Goal: Information Seeking & Learning: Learn about a topic

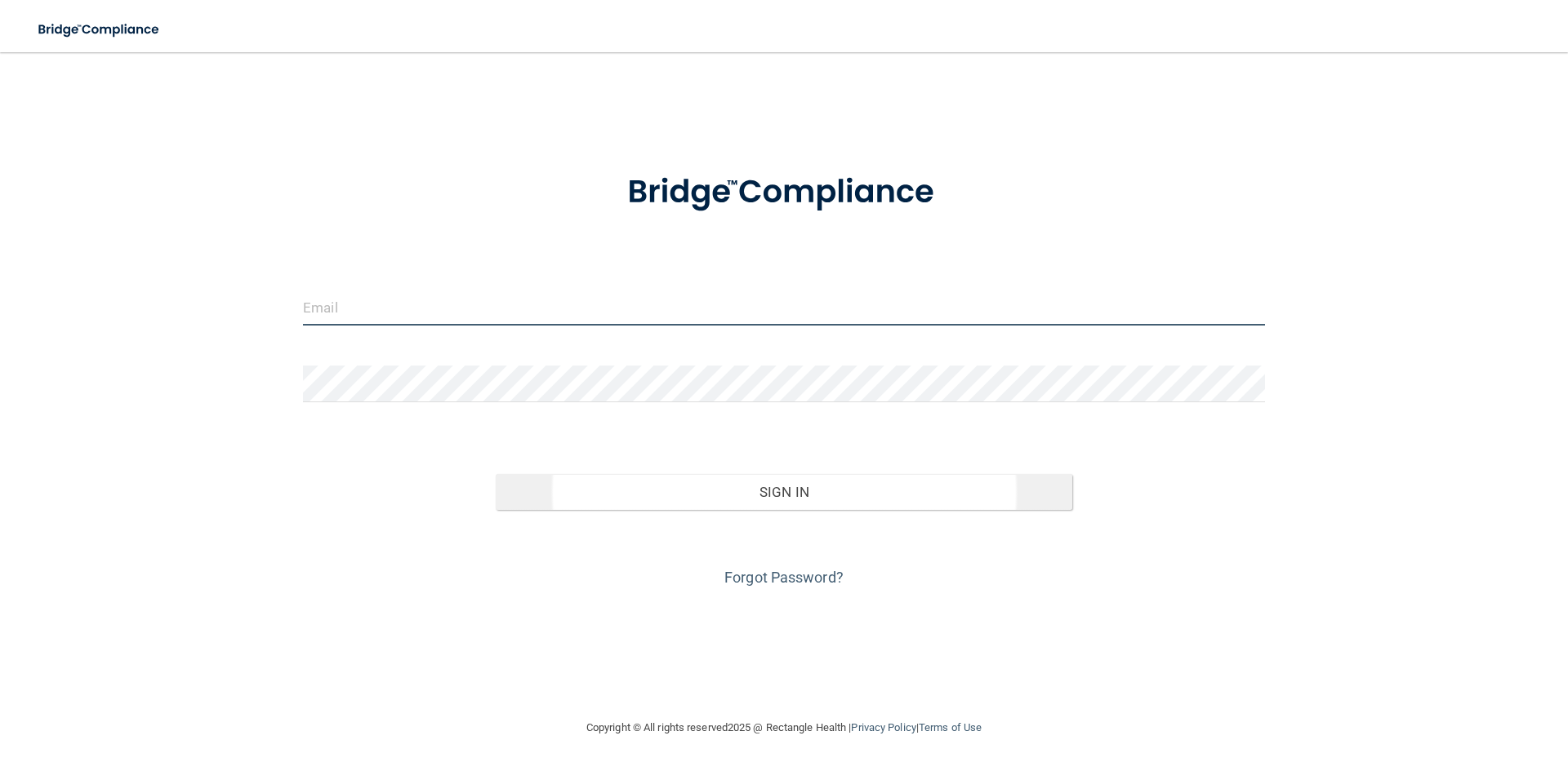
type input "[EMAIL_ADDRESS][DOMAIN_NAME]"
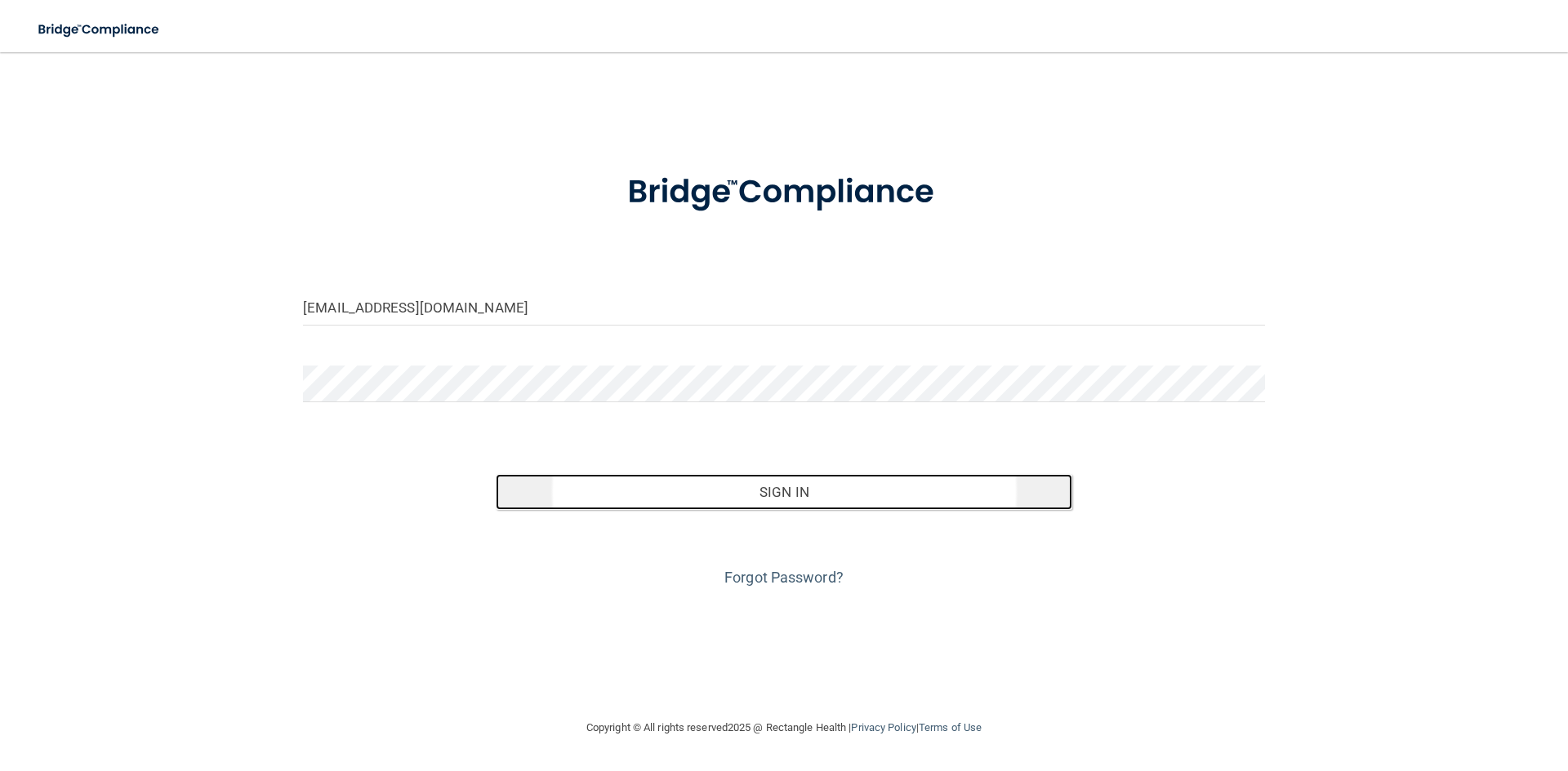
click at [809, 493] on button "Sign In" at bounding box center [784, 492] width 577 height 36
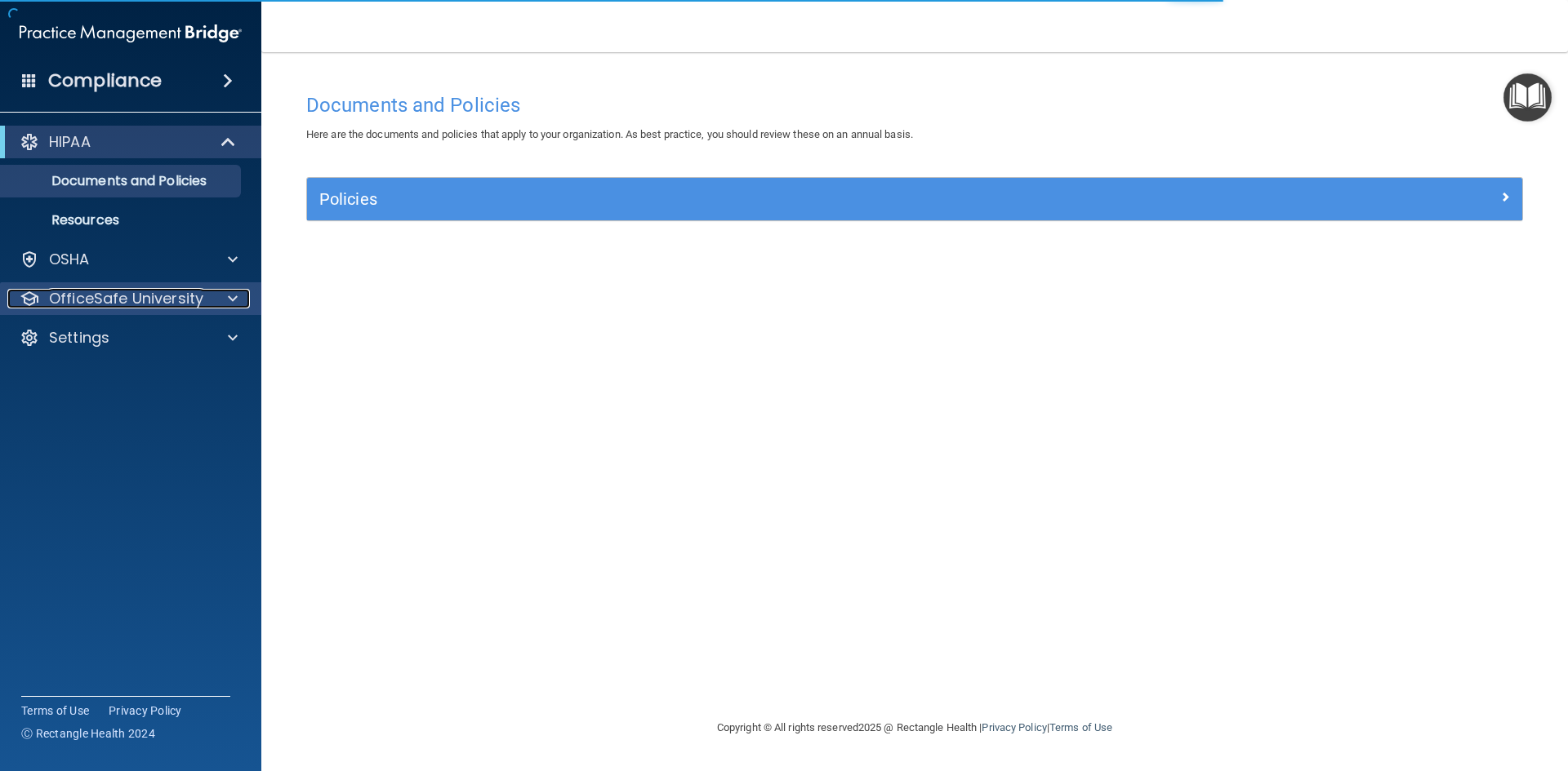
click at [106, 293] on p "OfficeSafe University" at bounding box center [127, 299] width 154 height 20
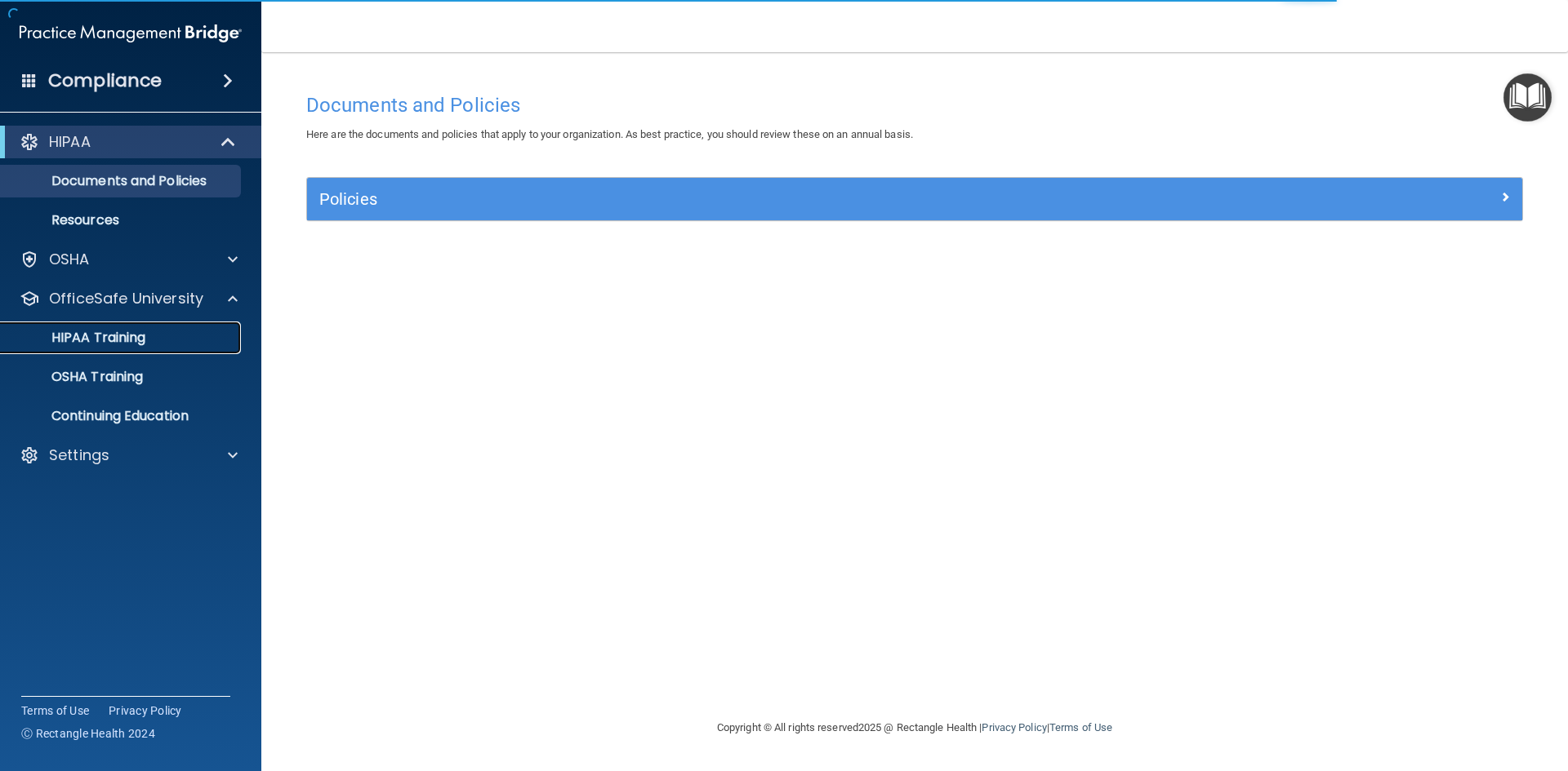
click at [117, 338] on p "HIPAA Training" at bounding box center [78, 338] width 134 height 17
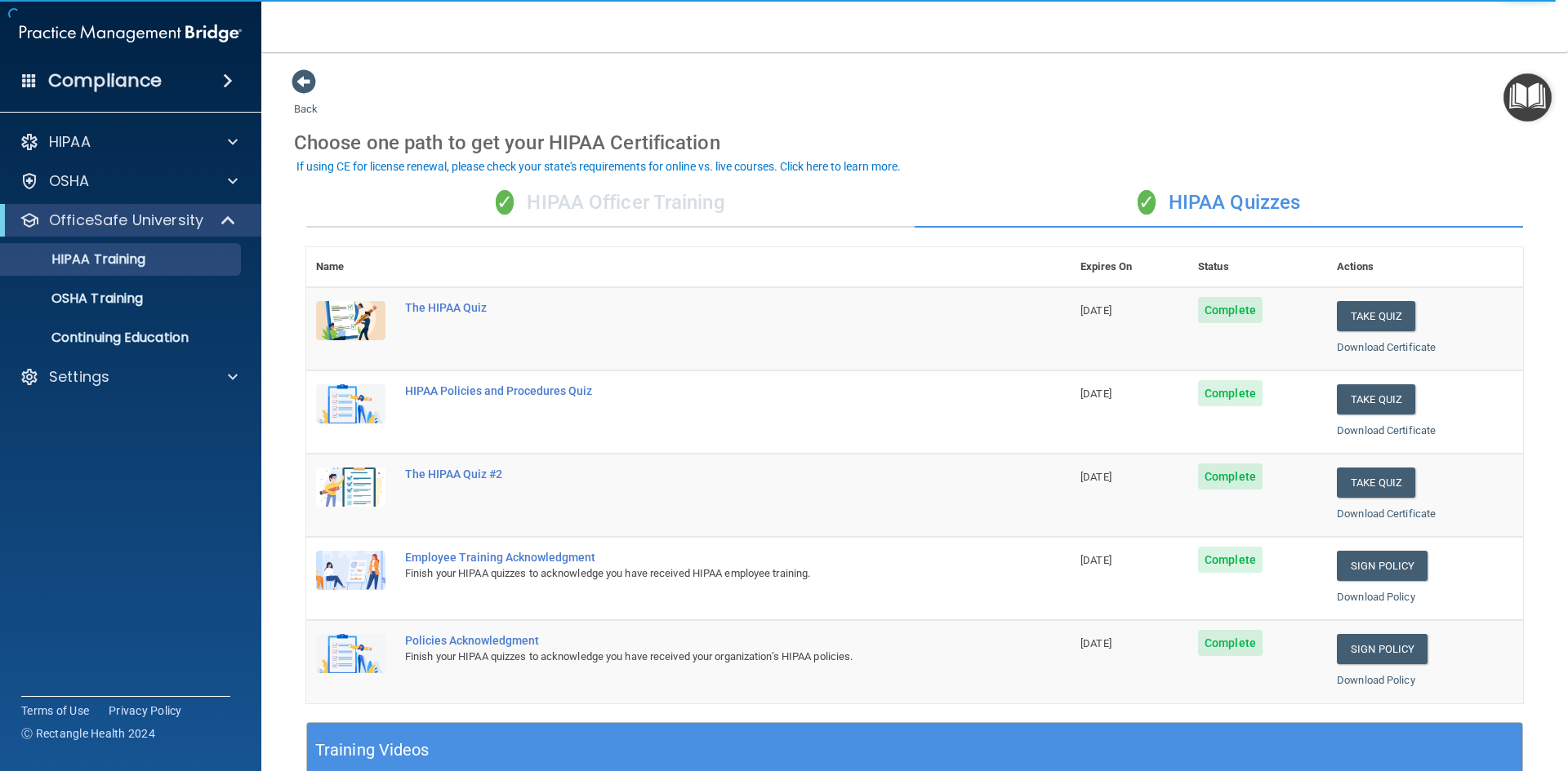
click at [666, 213] on div "✓ HIPAA Officer Training" at bounding box center [610, 204] width 608 height 49
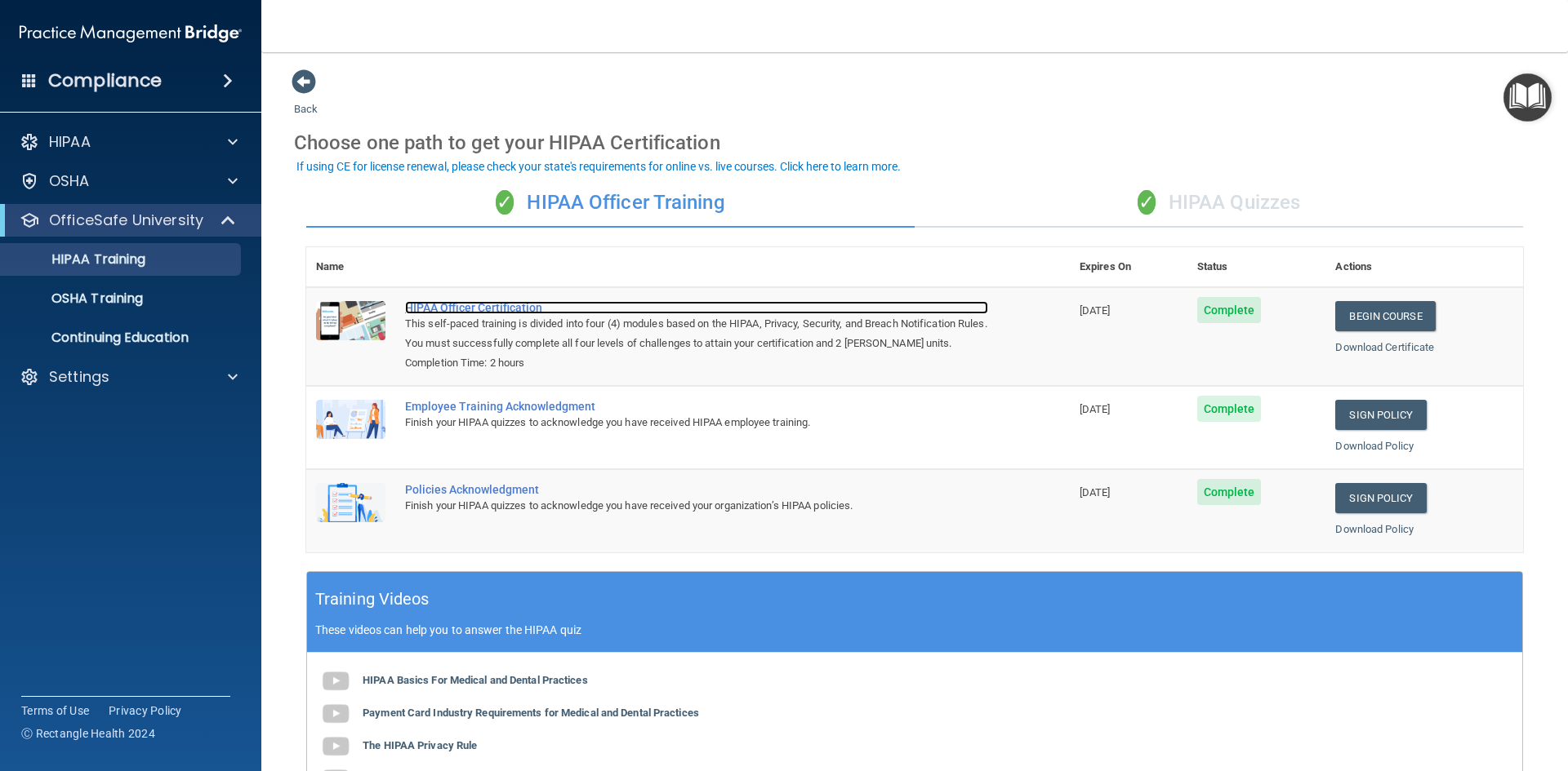
click at [479, 312] on div "HIPAA Officer Certification" at bounding box center [697, 307] width 583 height 13
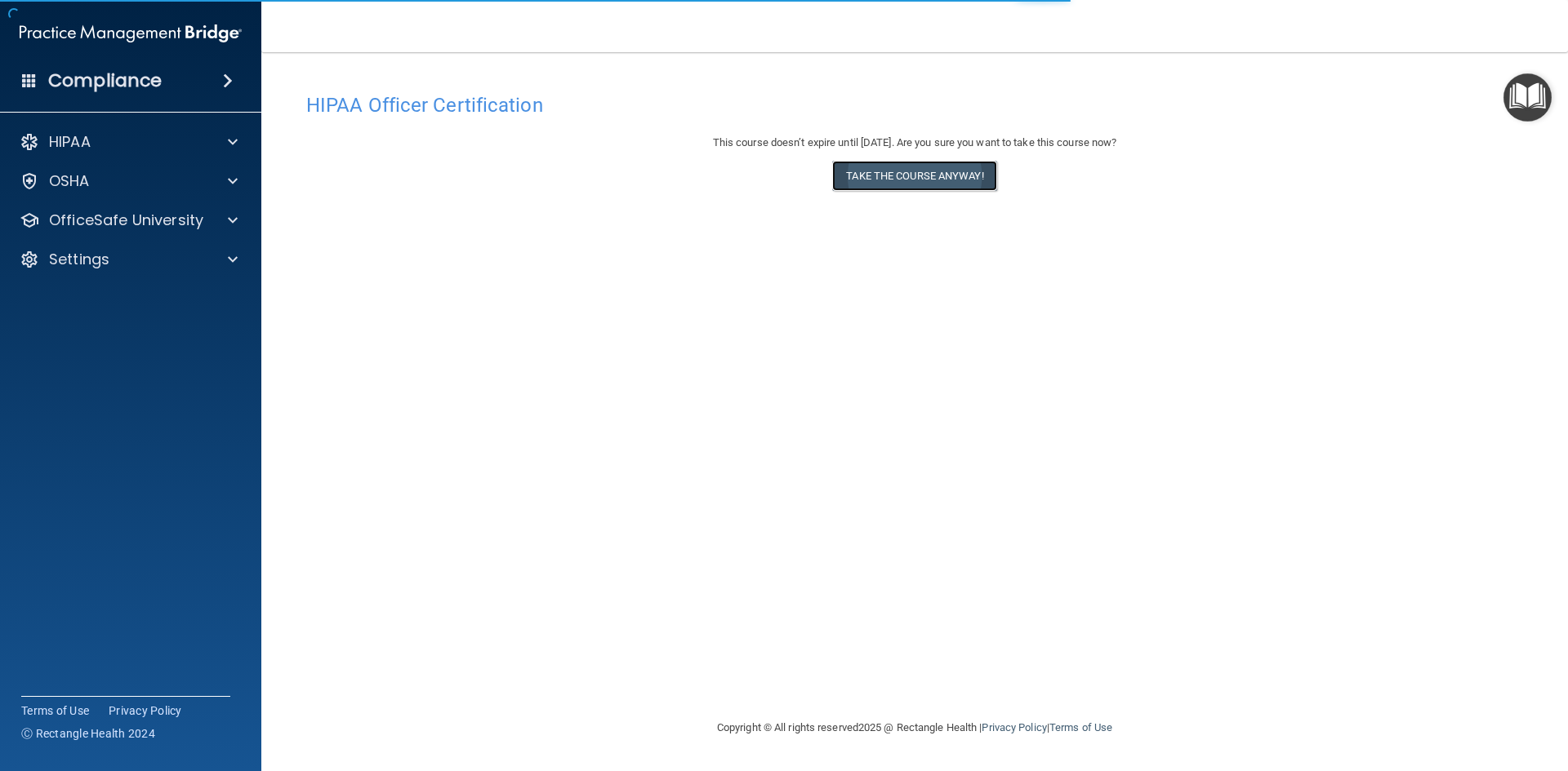
click at [944, 181] on button "Take the course anyway!" at bounding box center [914, 176] width 164 height 31
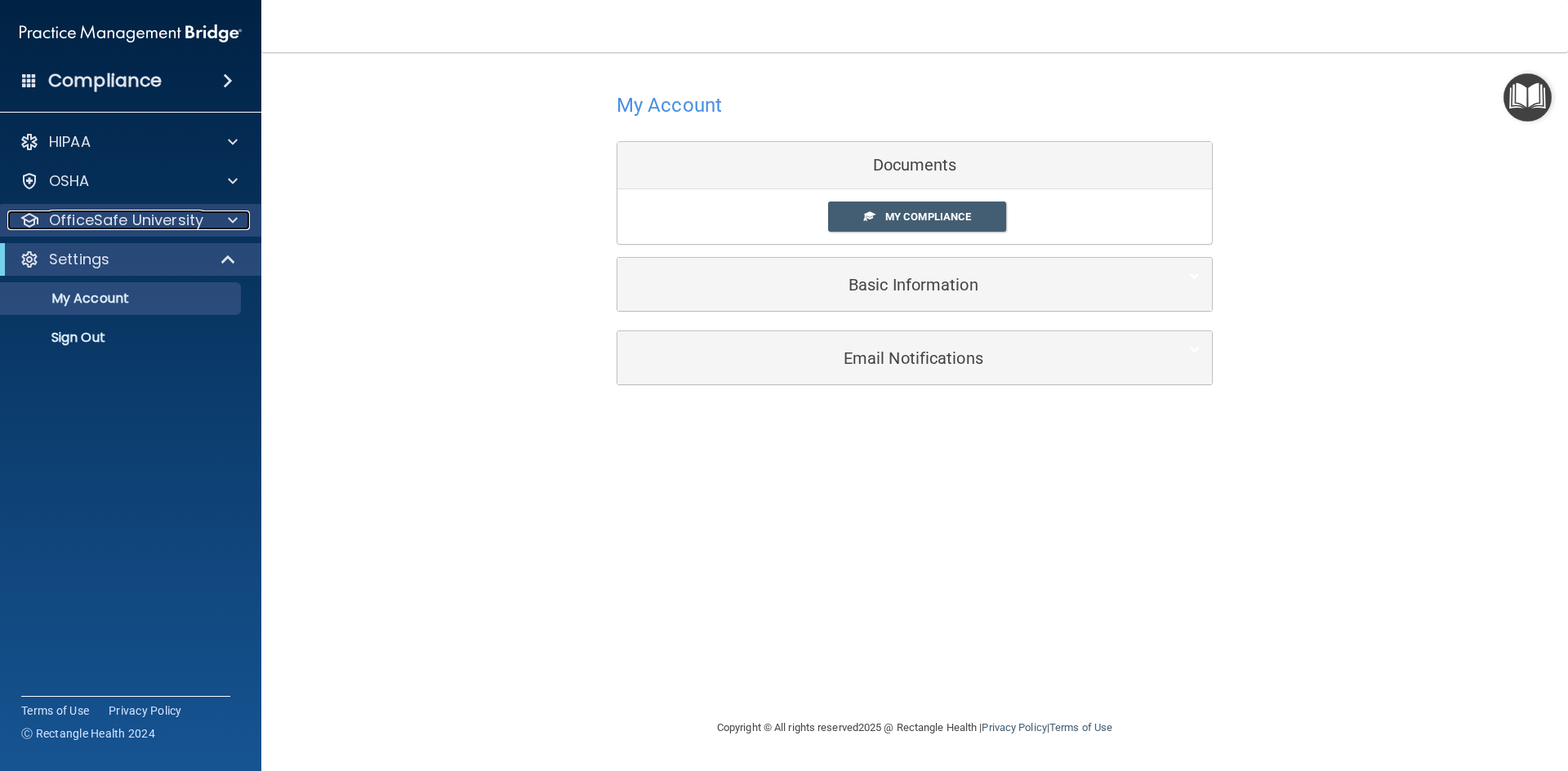
click at [117, 214] on p "OfficeSafe University" at bounding box center [127, 220] width 154 height 20
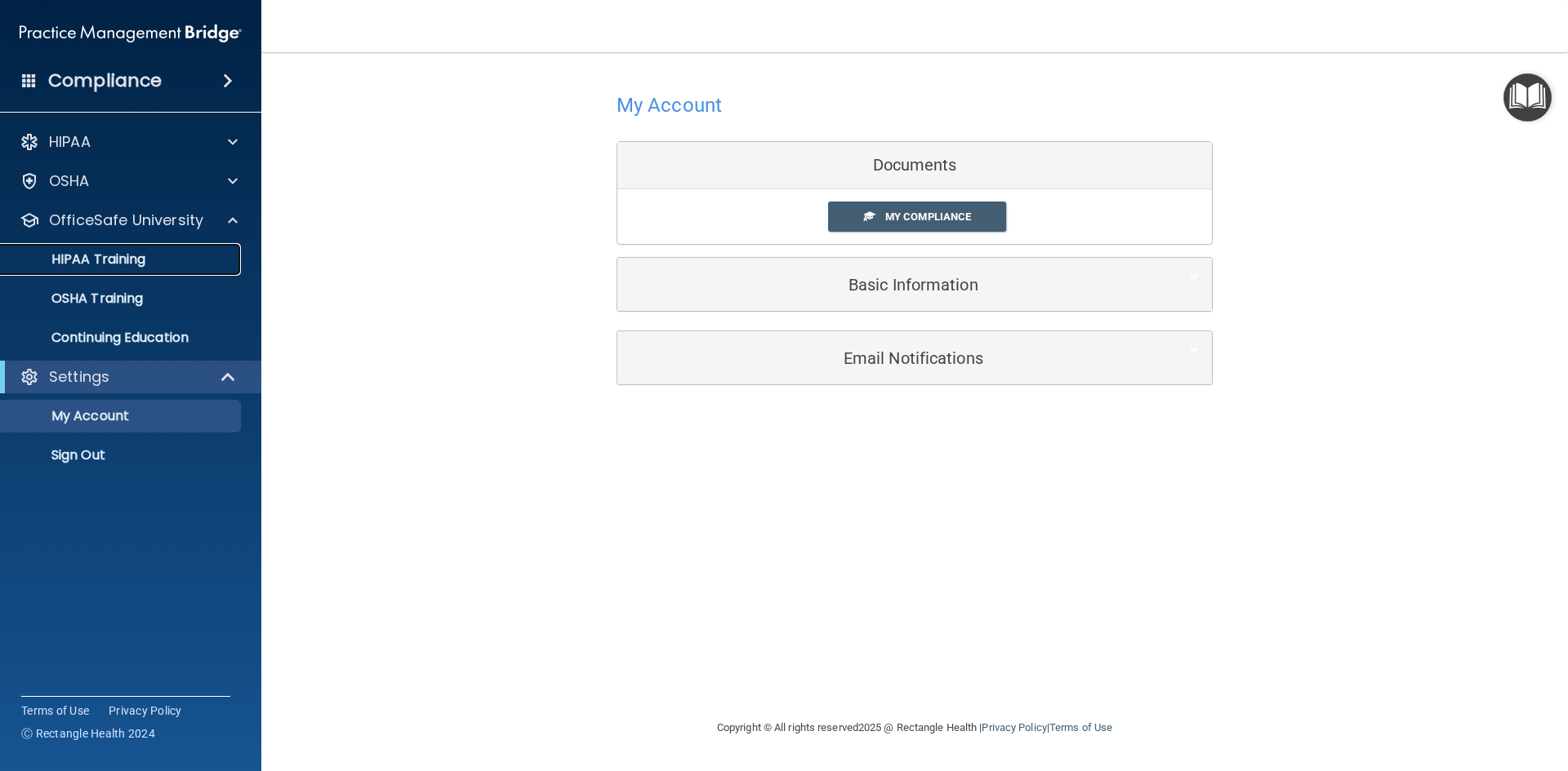
click at [114, 261] on p "HIPAA Training" at bounding box center [78, 259] width 134 height 17
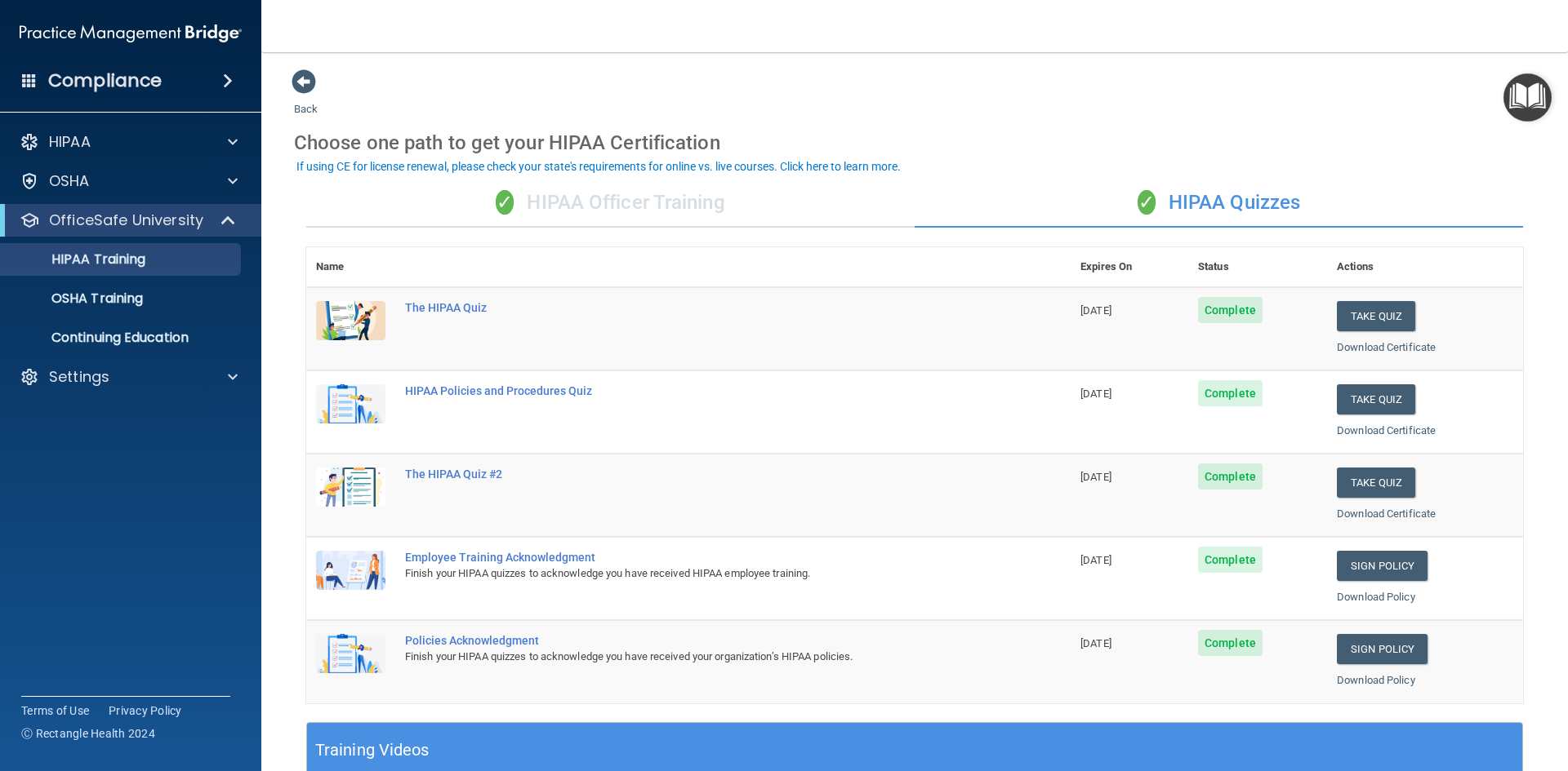
click at [708, 204] on div "✓ HIPAA Officer Training" at bounding box center [610, 204] width 608 height 49
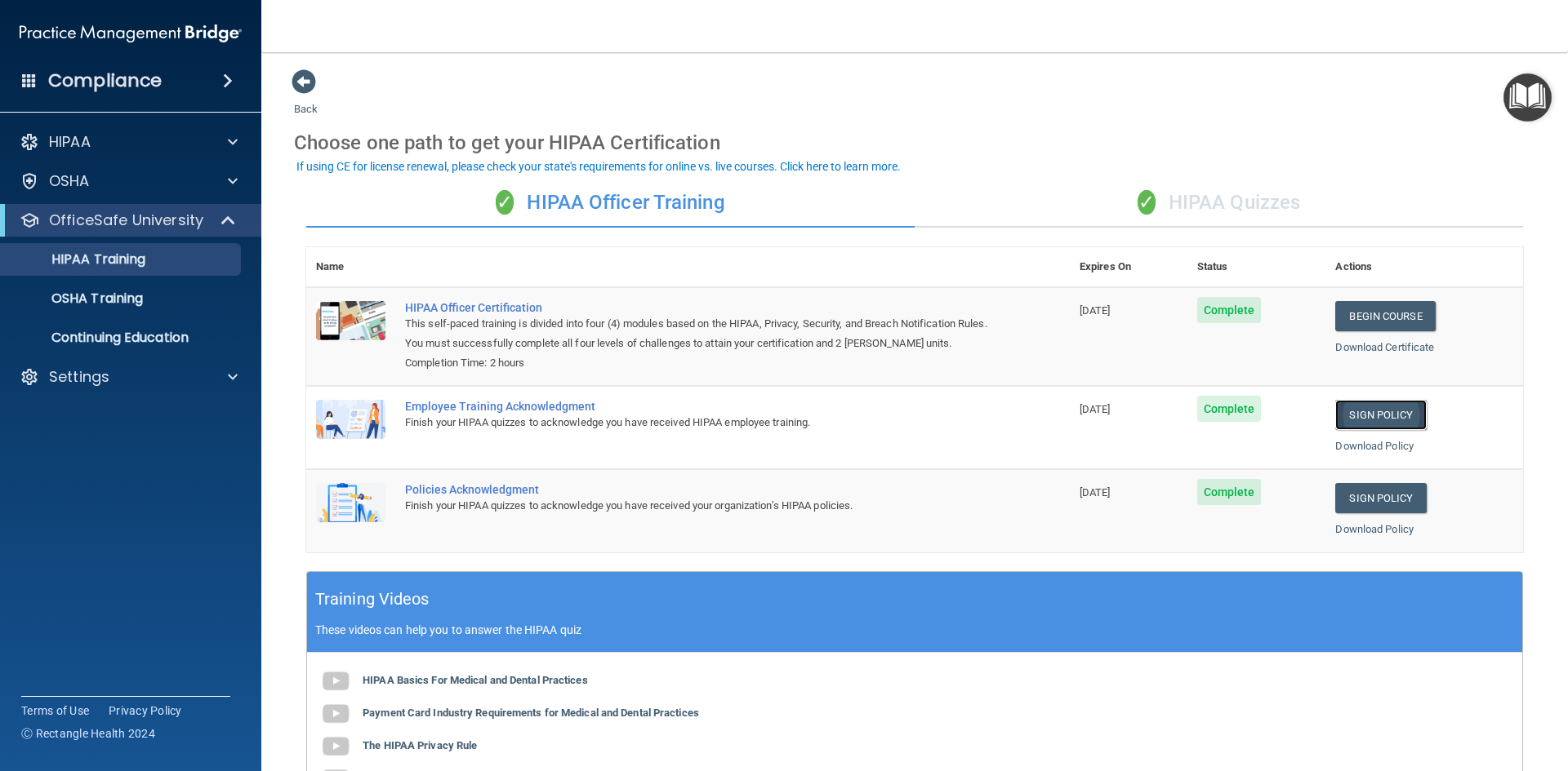
click at [1387, 410] on link "Sign Policy" at bounding box center [1380, 415] width 91 height 31
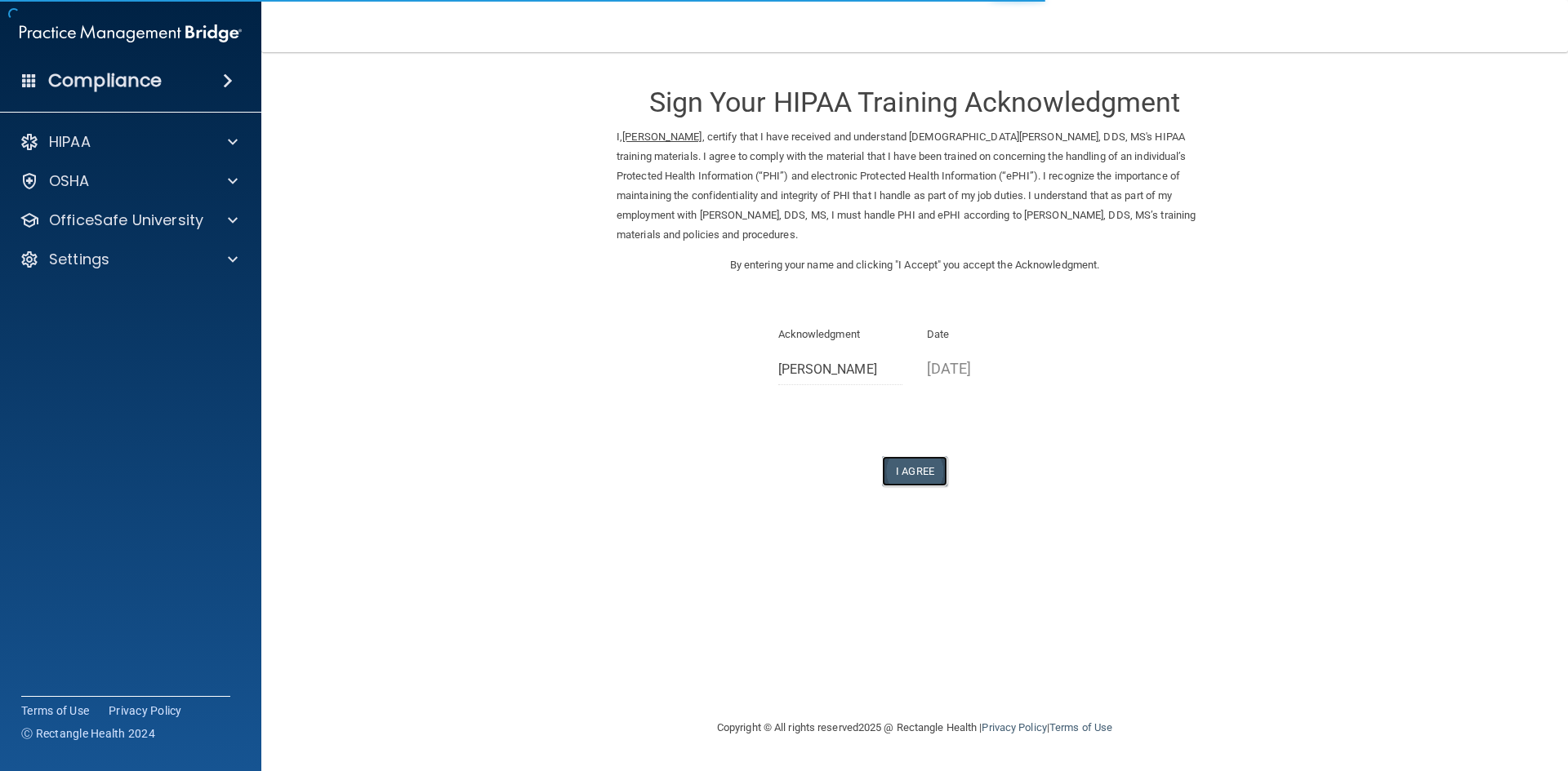
click at [916, 465] on button "I Agree" at bounding box center [915, 471] width 65 height 31
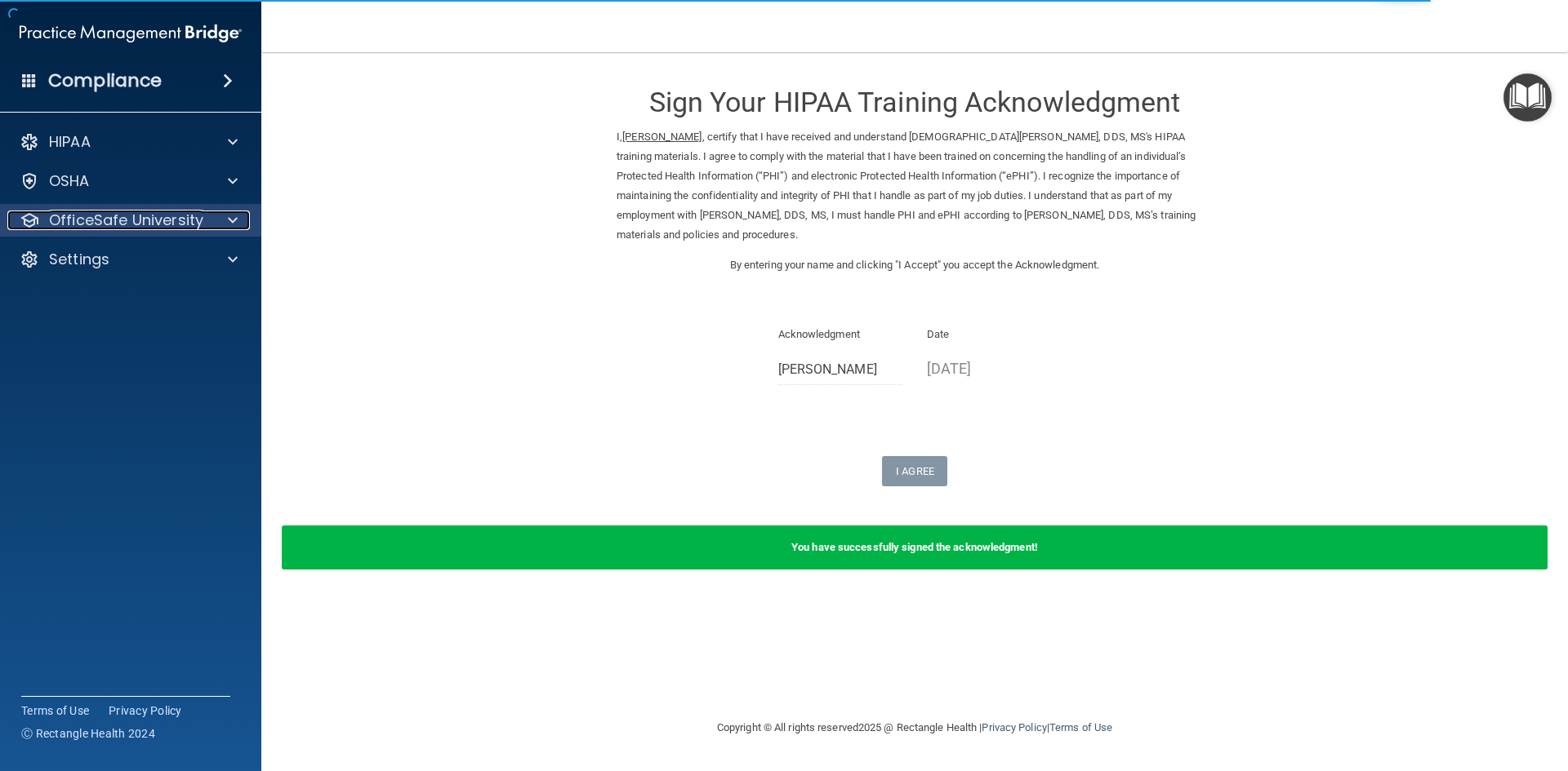
click at [77, 214] on p "OfficeSafe University" at bounding box center [127, 220] width 154 height 20
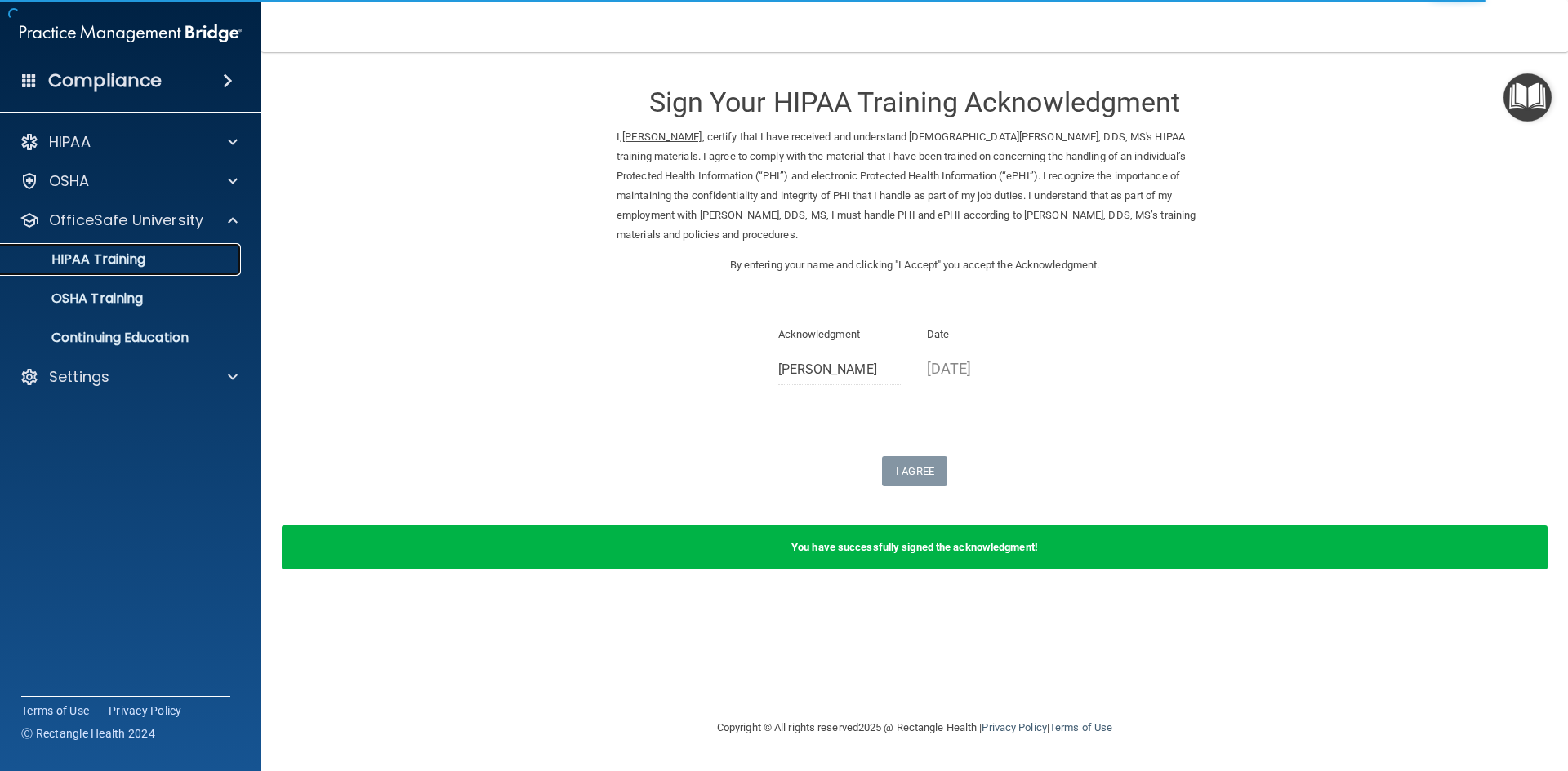
click at [100, 260] on p "HIPAA Training" at bounding box center [78, 259] width 134 height 17
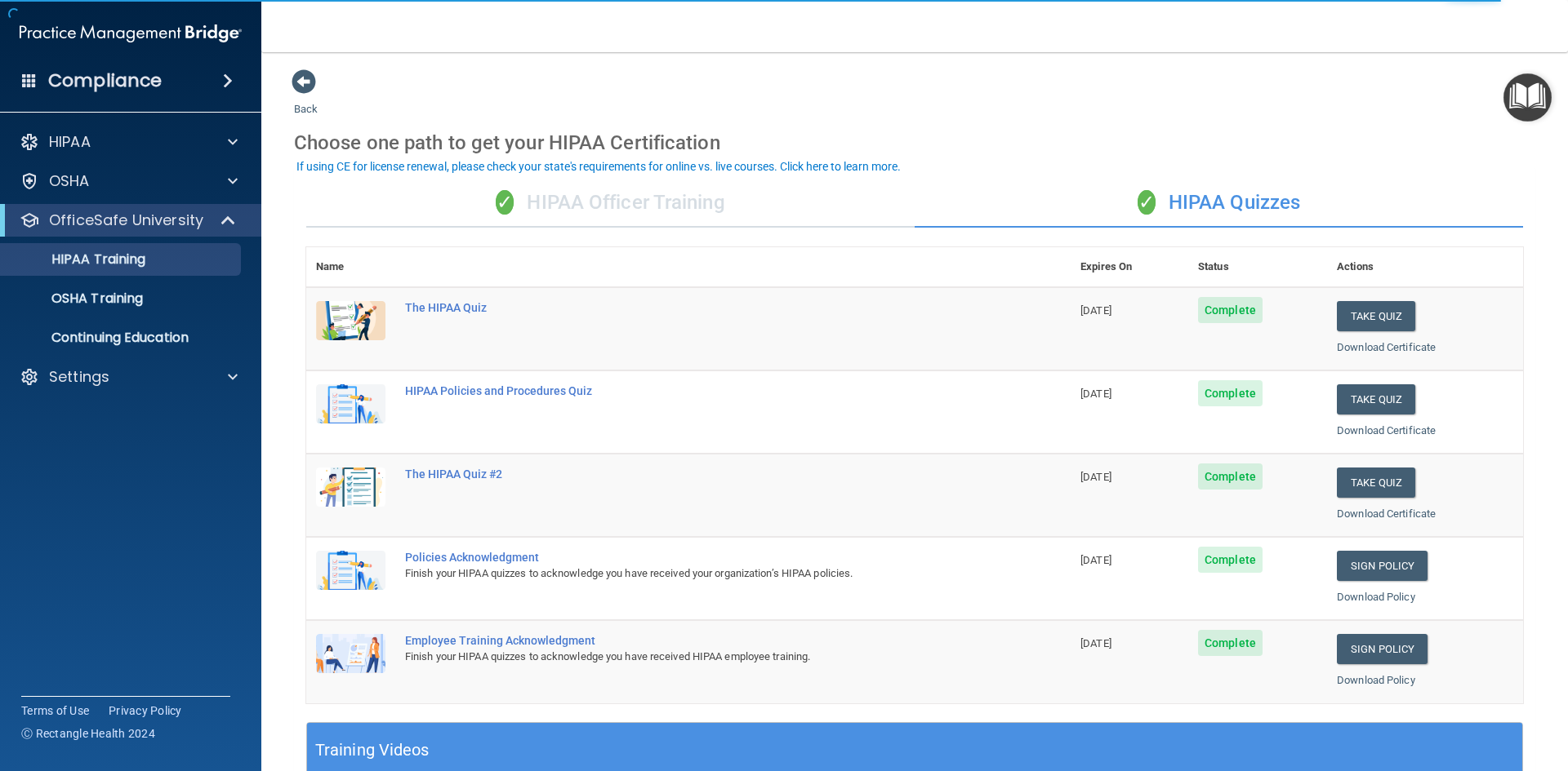
click at [621, 200] on div "✓ HIPAA Officer Training" at bounding box center [610, 204] width 608 height 49
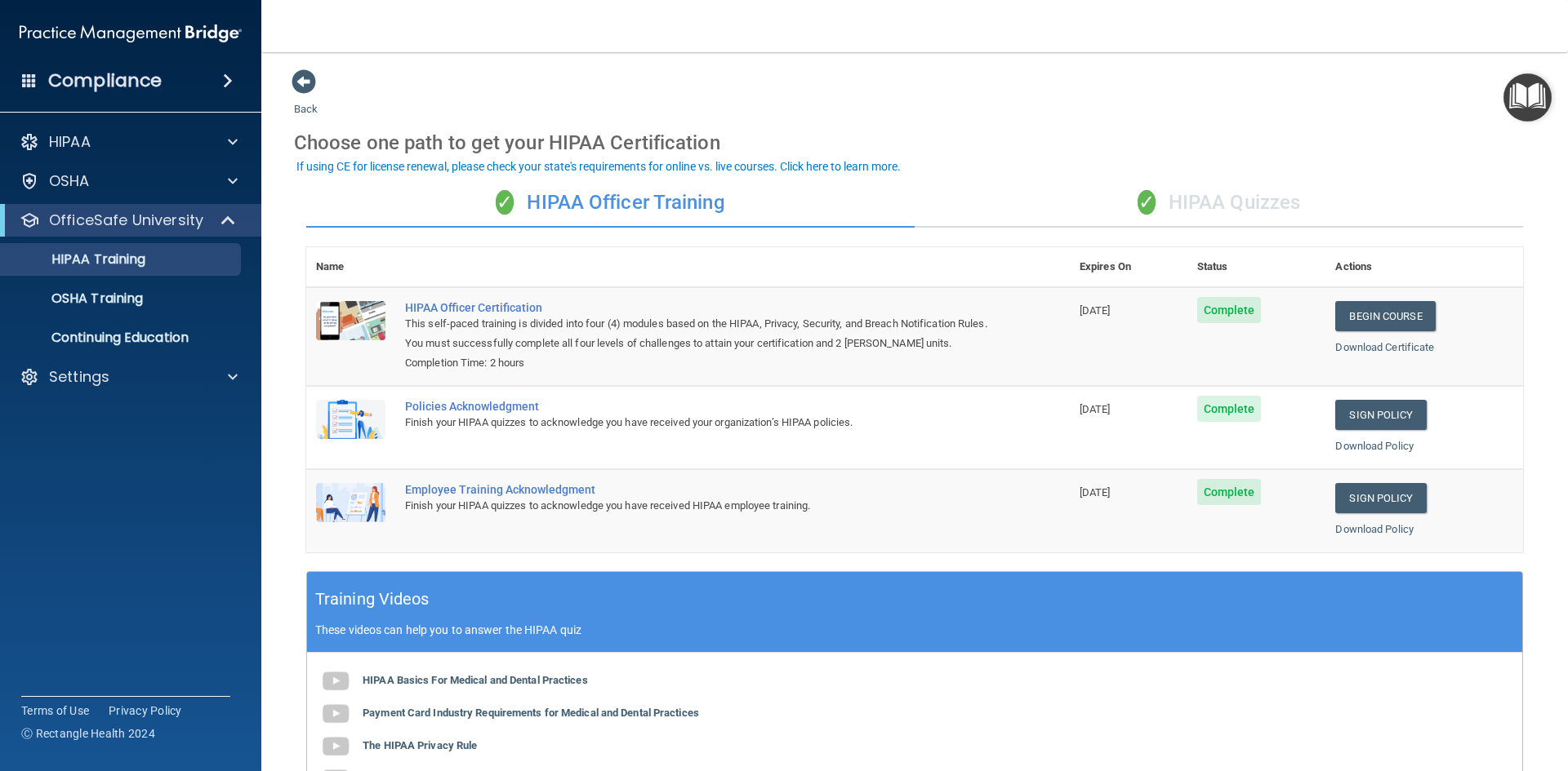
click at [1200, 203] on div "✓ HIPAA Quizzes" at bounding box center [1218, 204] width 608 height 49
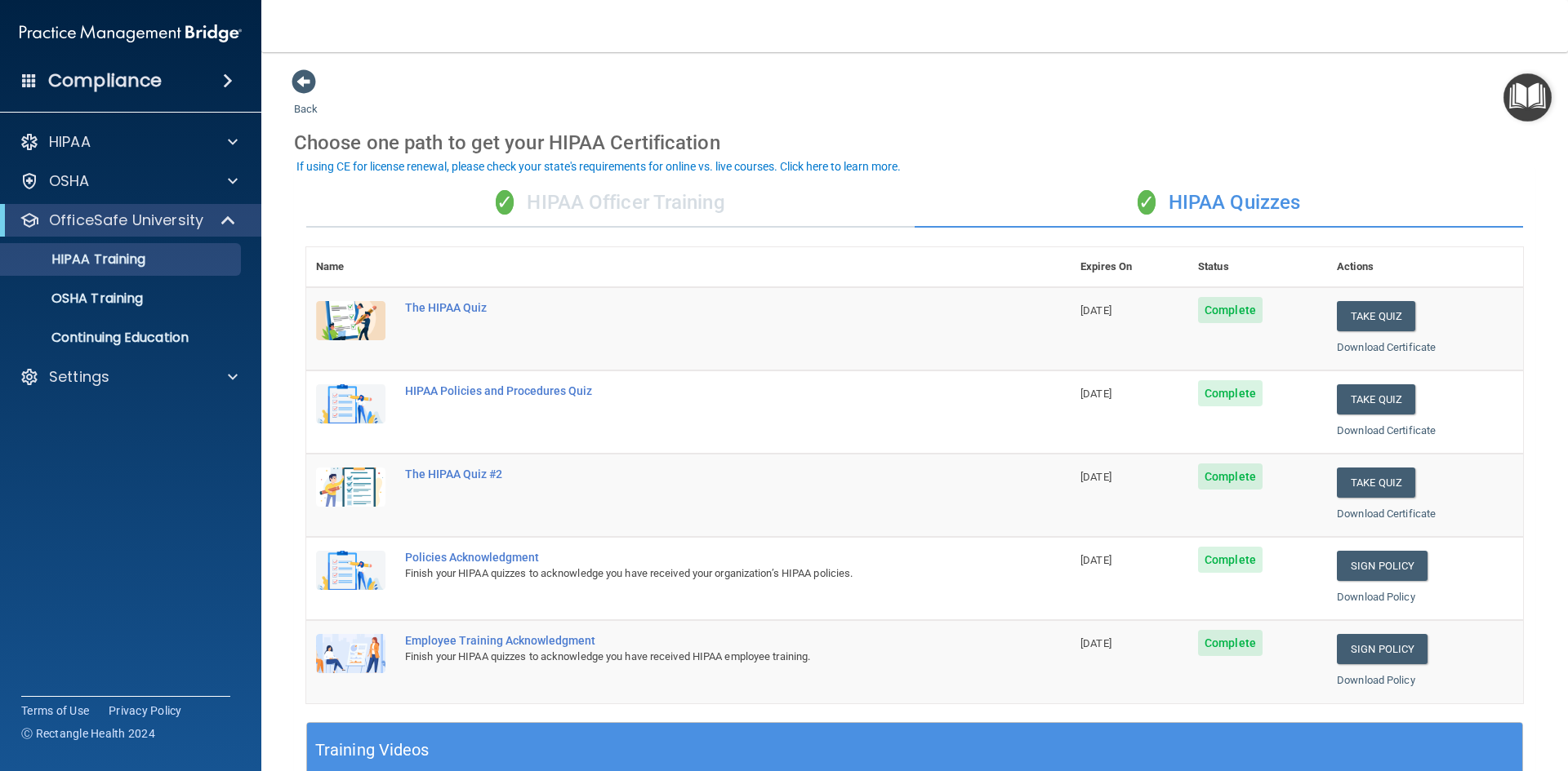
click at [613, 202] on div "✓ HIPAA Officer Training" at bounding box center [610, 204] width 608 height 49
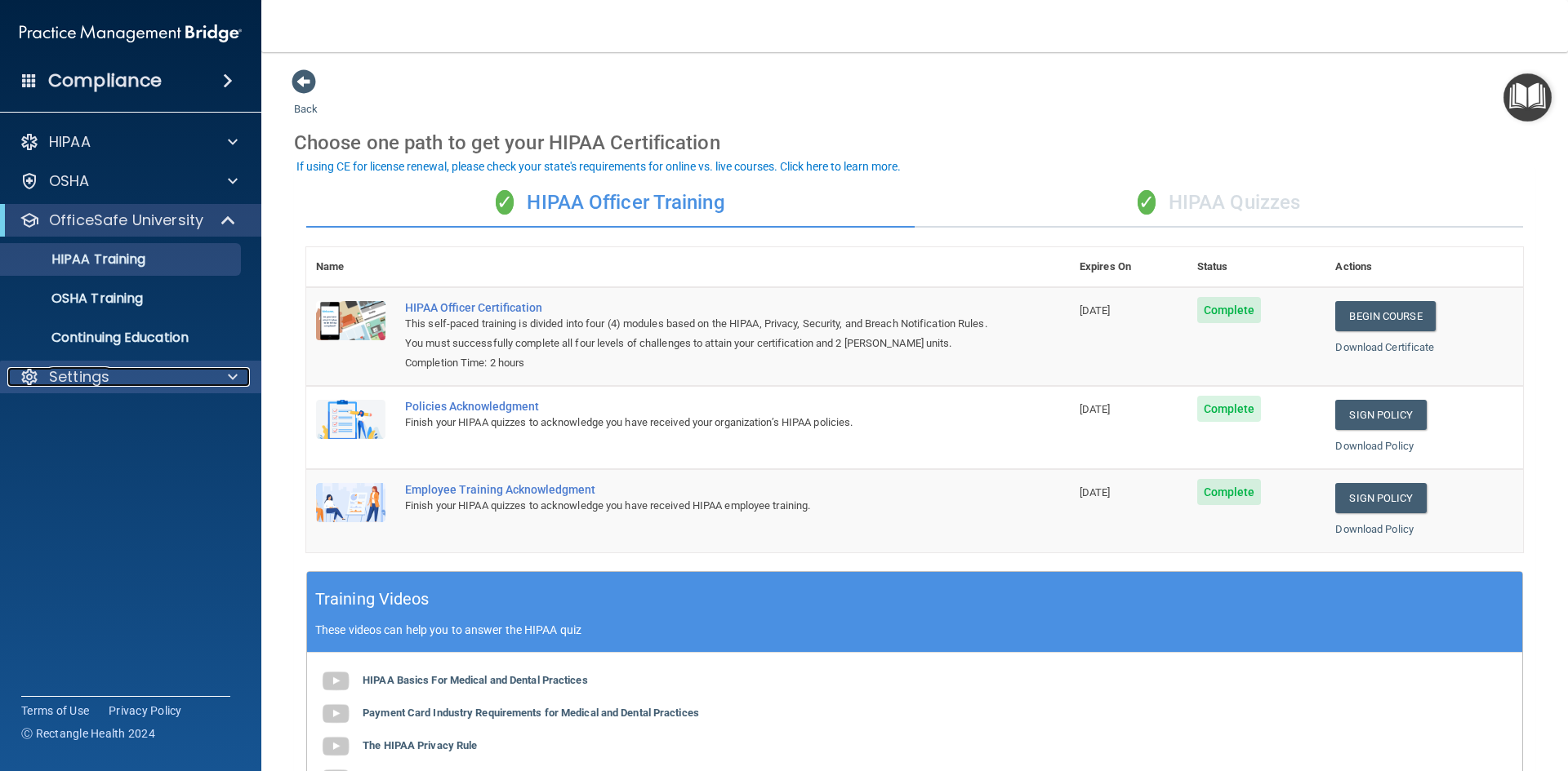
click at [109, 378] on p "Settings" at bounding box center [79, 378] width 60 height 20
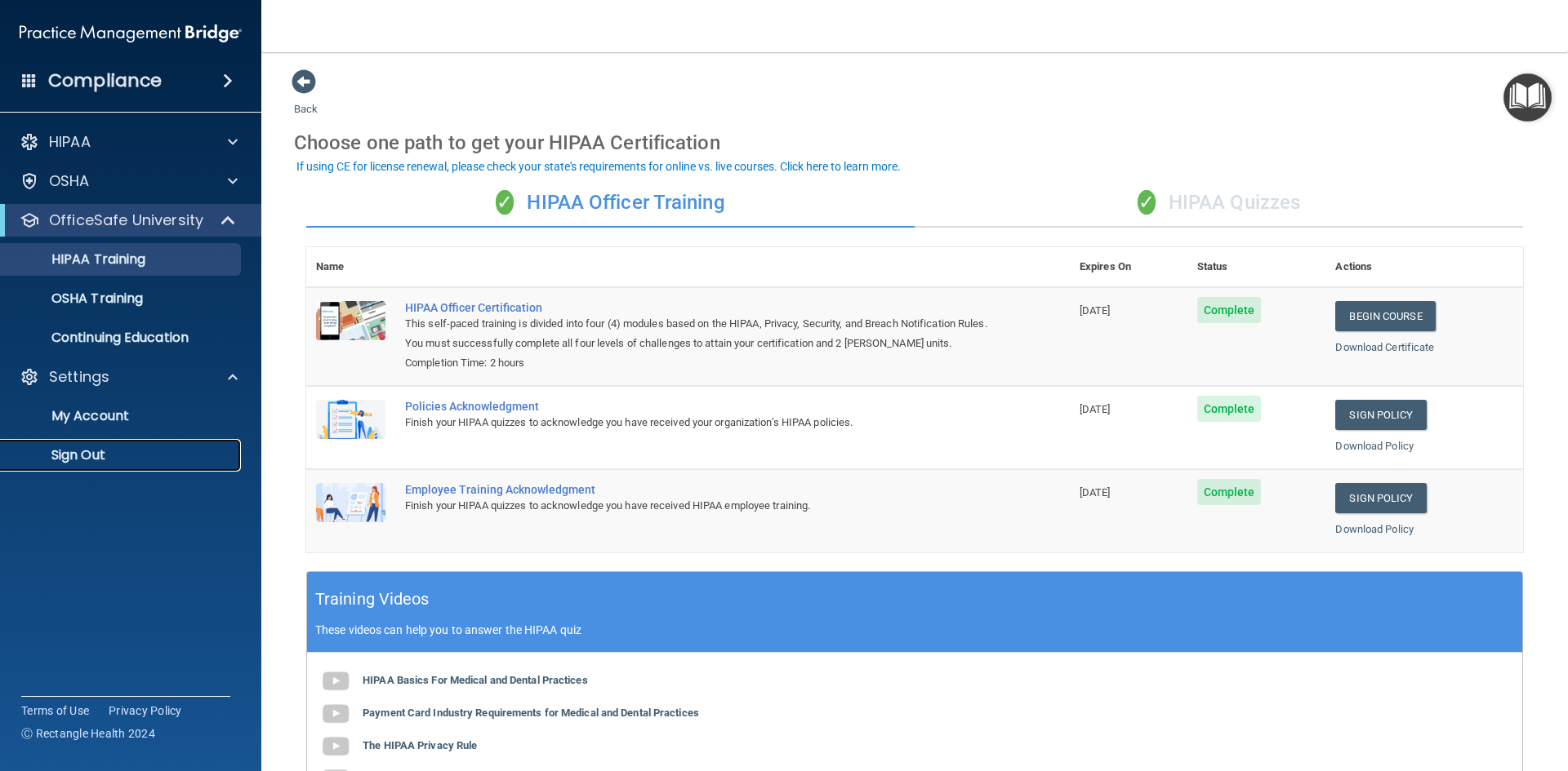
click at [90, 460] on p "Sign Out" at bounding box center [122, 456] width 222 height 17
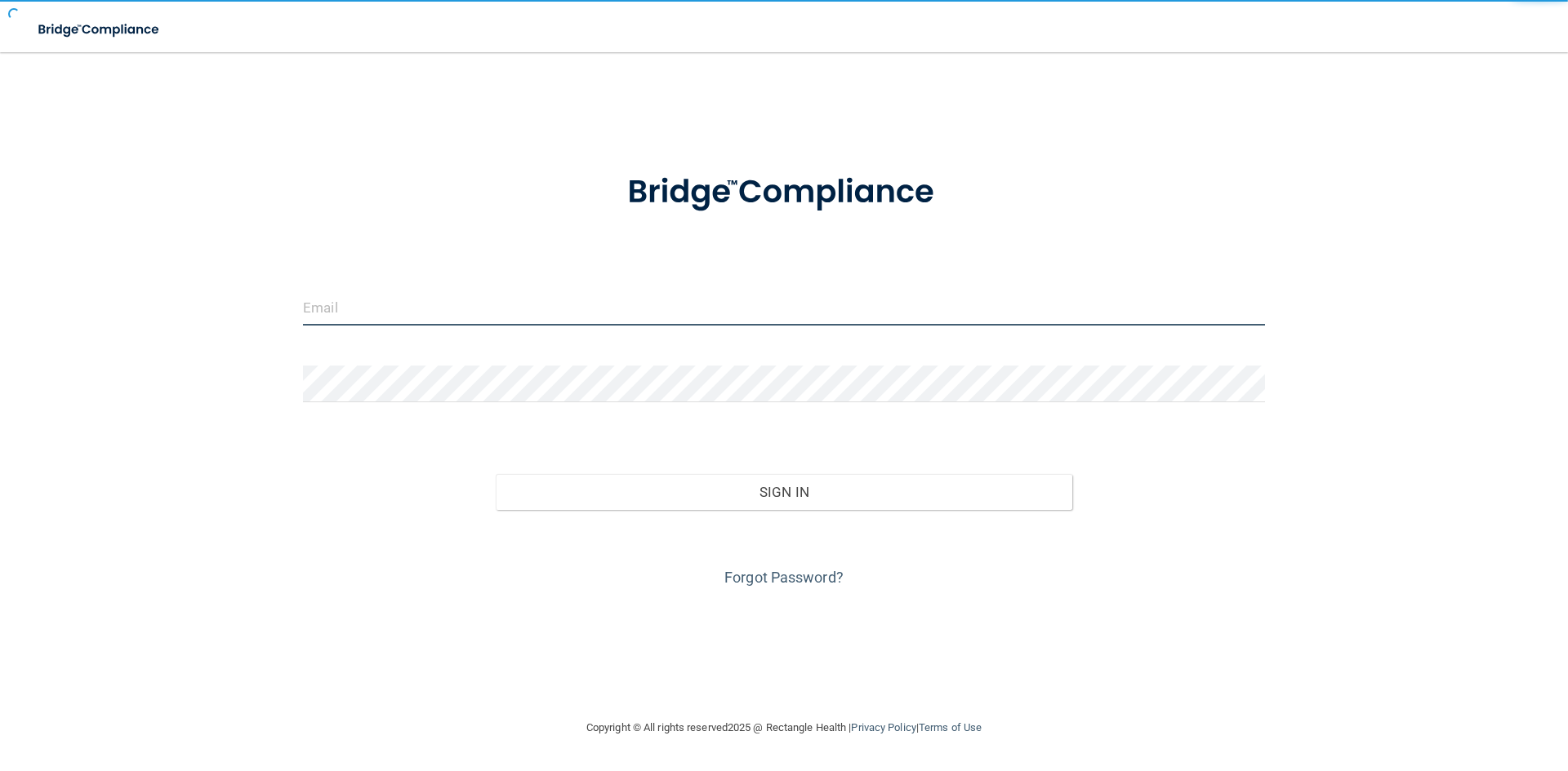
type input "[EMAIL_ADDRESS][DOMAIN_NAME]"
